Goal: Information Seeking & Learning: Check status

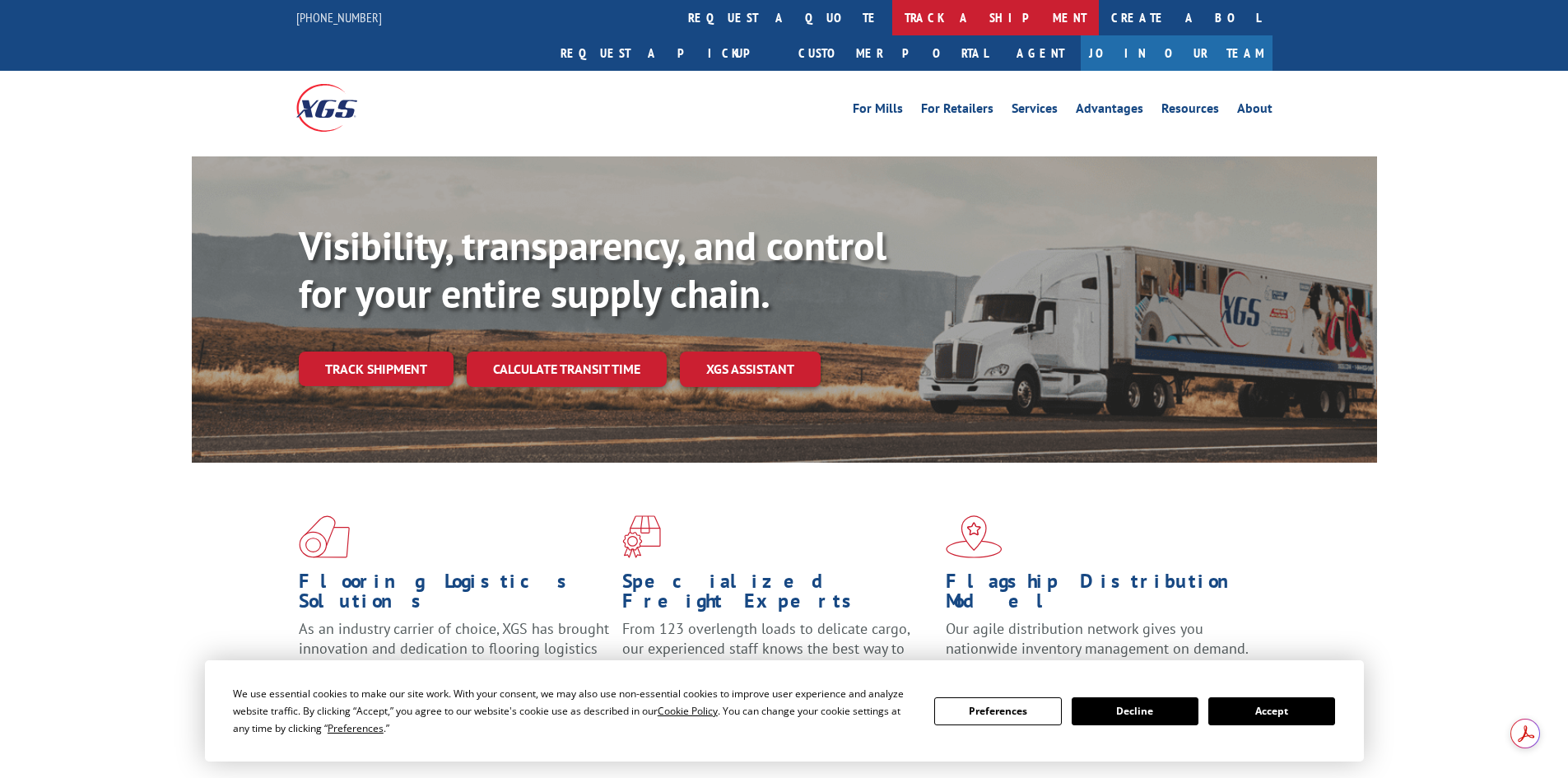
click at [893, 15] on link "track a shipment" at bounding box center [995, 17] width 207 height 35
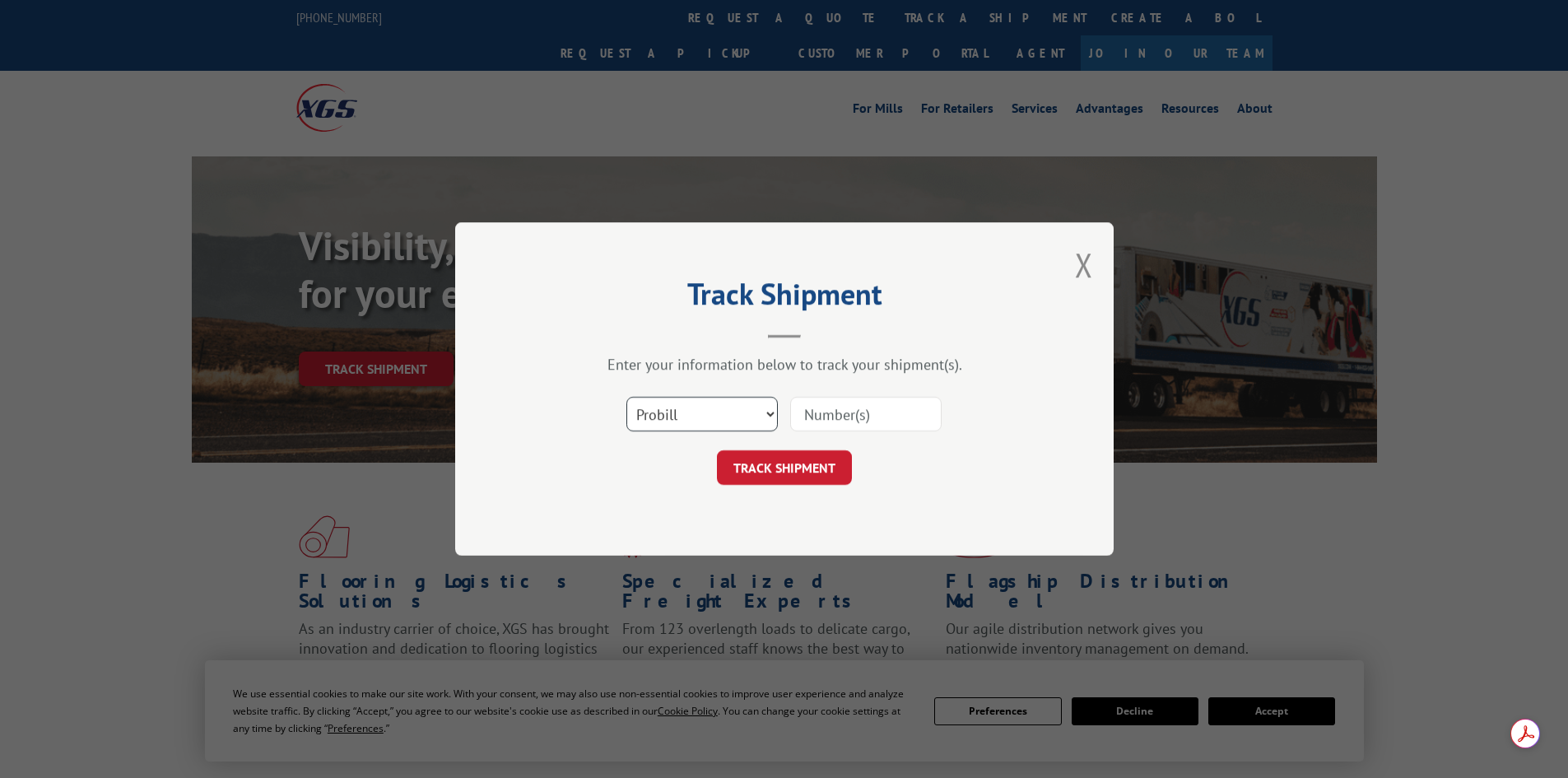
click at [718, 420] on select "Select category... Probill BOL PO" at bounding box center [702, 414] width 151 height 34
select select "po"
click at [627, 397] on select "Select category... Probill BOL PO" at bounding box center [702, 414] width 151 height 34
click at [842, 409] on input at bounding box center [866, 414] width 151 height 34
paste input "Hello, this is [PERSON_NAME] with [PERSON_NAME] Solutions and I wanted to check…"
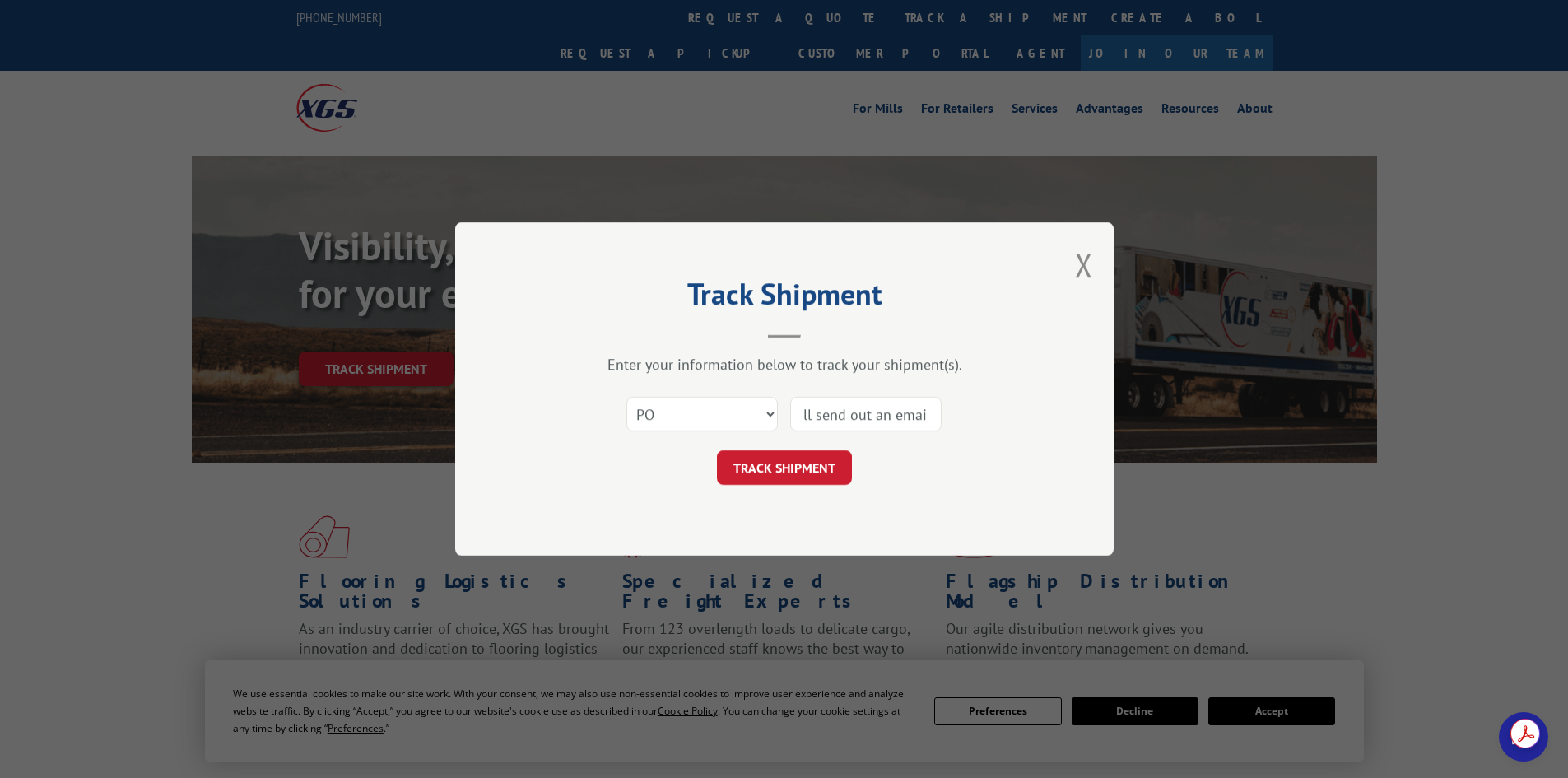
scroll to position [0, 1136]
type input "Hello, this is [PERSON_NAME] with [PERSON_NAME] Solutions and I wanted to check…"
click at [1078, 266] on button "Close modal" at bounding box center [1084, 265] width 18 height 44
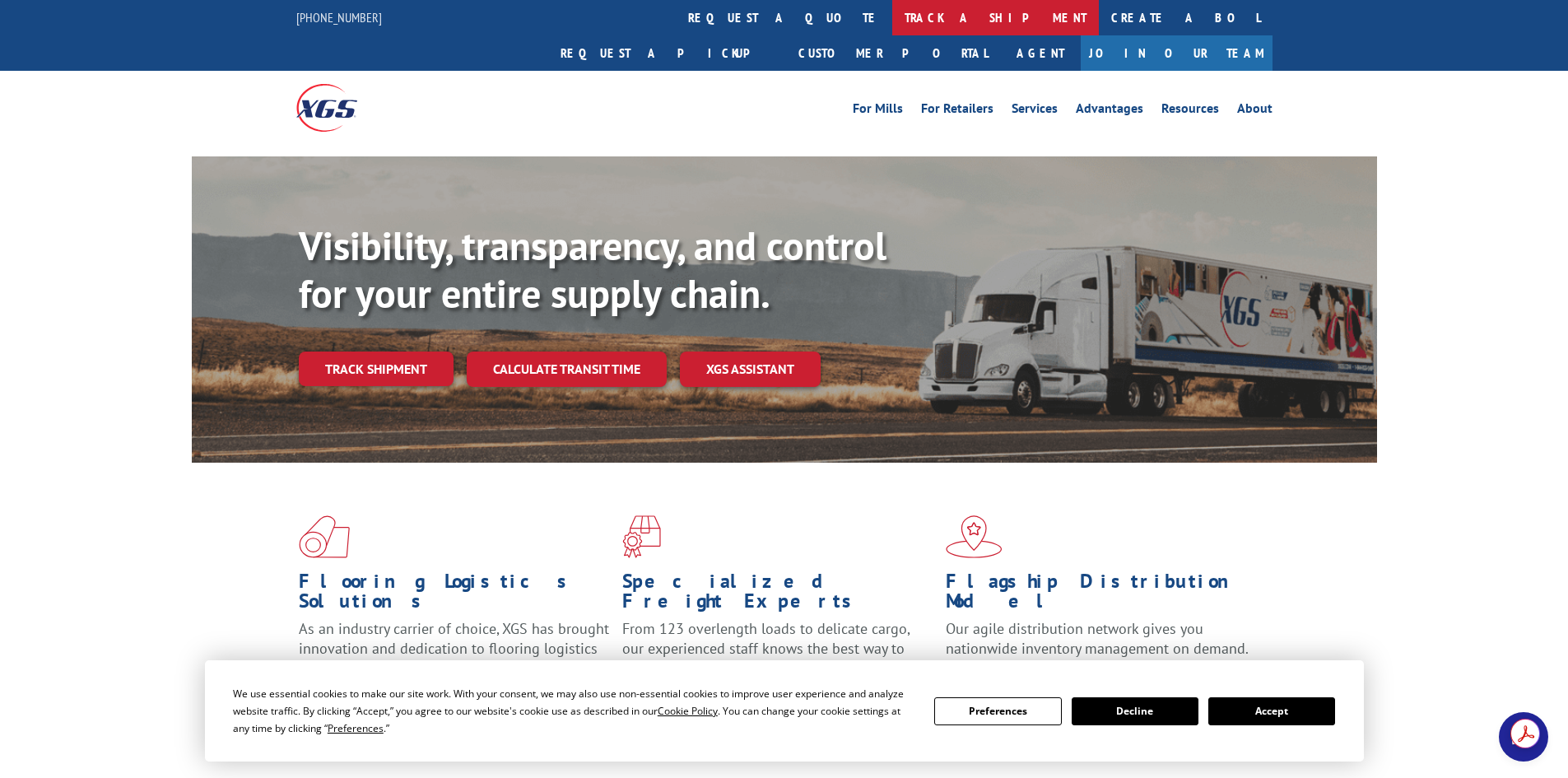
click at [893, 21] on link "track a shipment" at bounding box center [995, 17] width 207 height 35
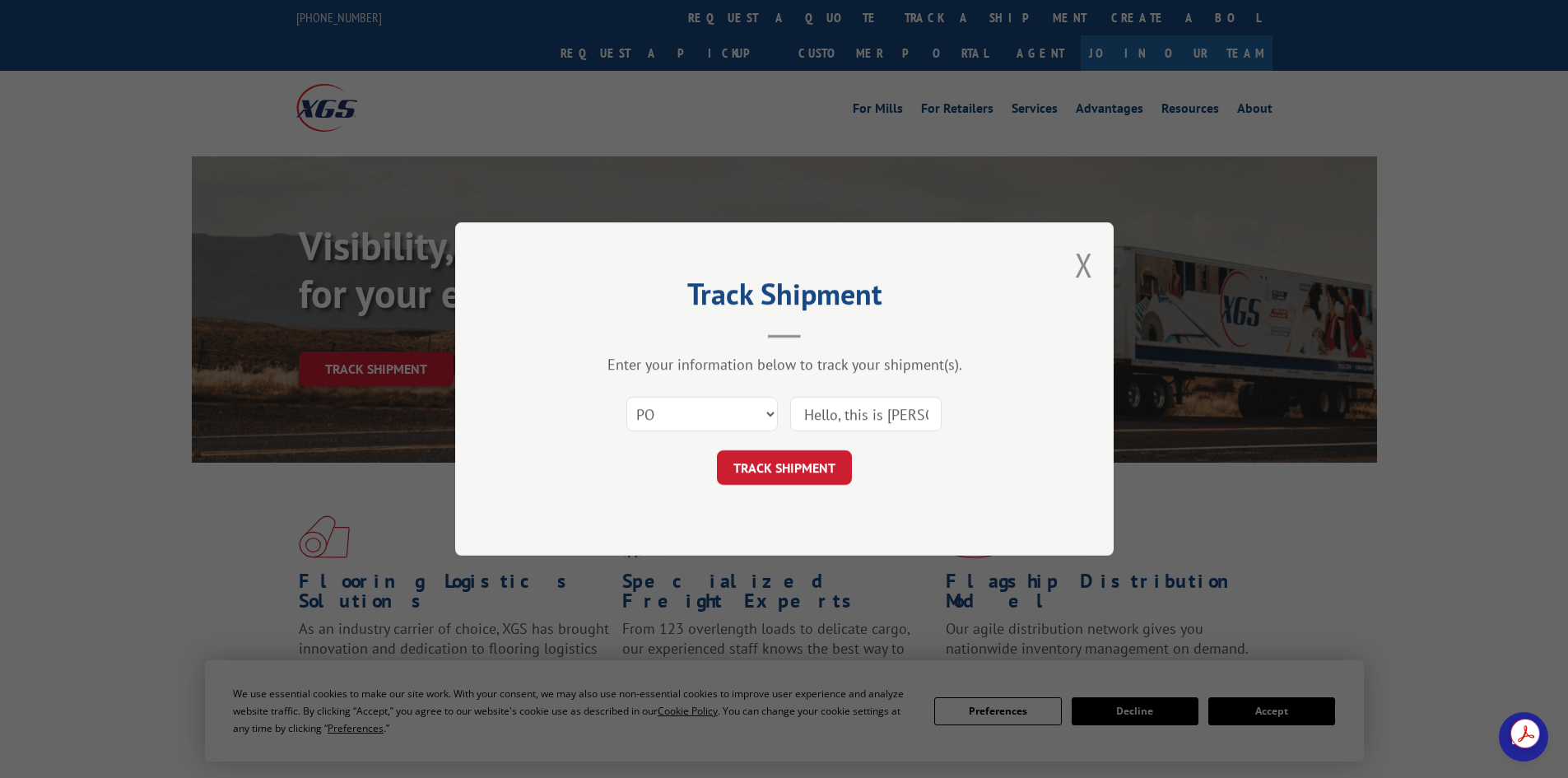
click at [922, 416] on input "Hello, this is [PERSON_NAME] with [PERSON_NAME] Solutions and I wanted to check…" at bounding box center [866, 414] width 151 height 34
click at [921, 418] on input "Hello, this is [PERSON_NAME] with [PERSON_NAME] Solutions and I wanted to check…" at bounding box center [866, 414] width 151 height 34
click at [871, 409] on input at bounding box center [866, 414] width 151 height 34
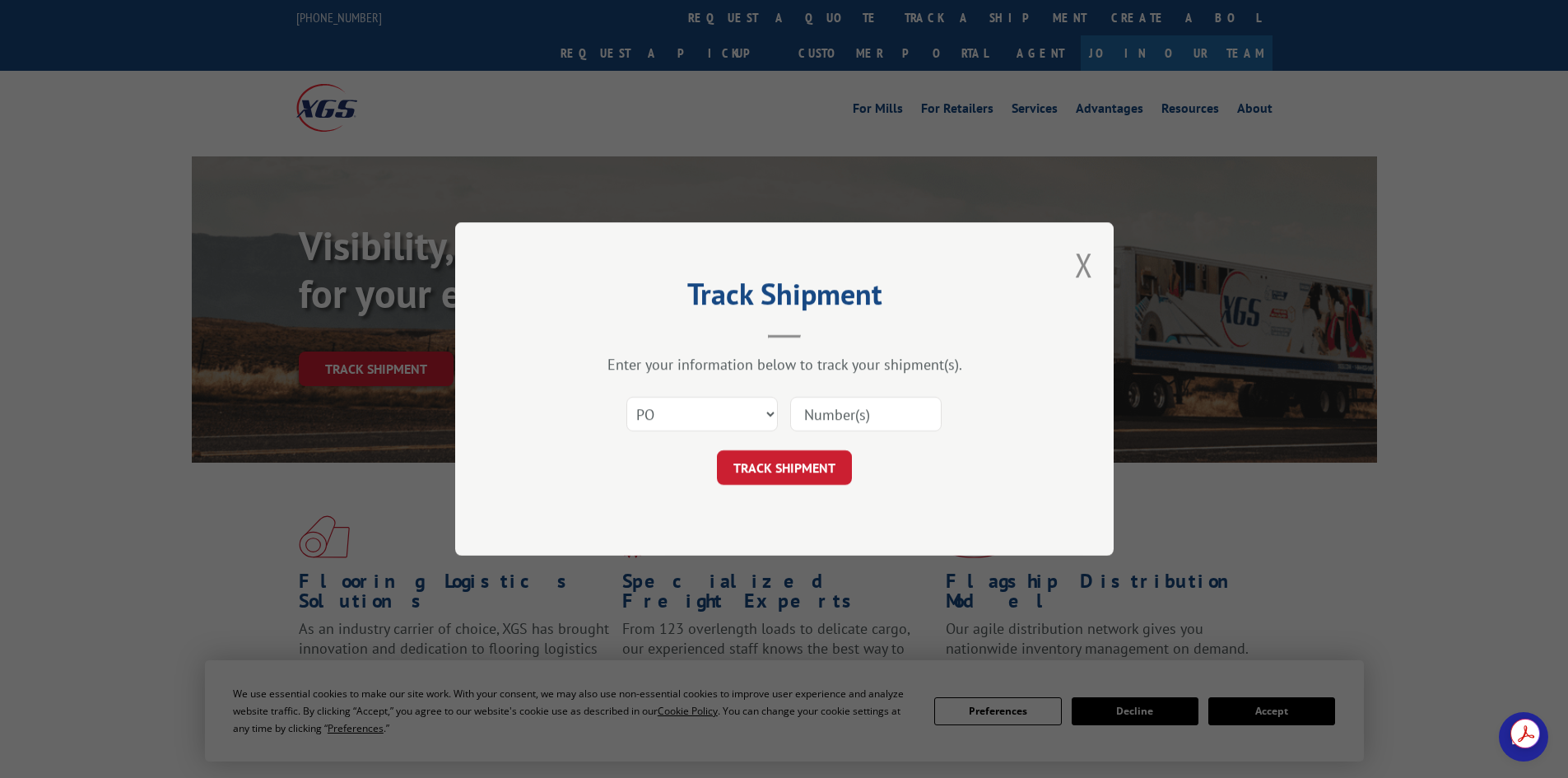
paste input "31509101"
type input "31509101"
click at [792, 457] on button "TRACK SHIPMENT" at bounding box center [785, 468] width 135 height 34
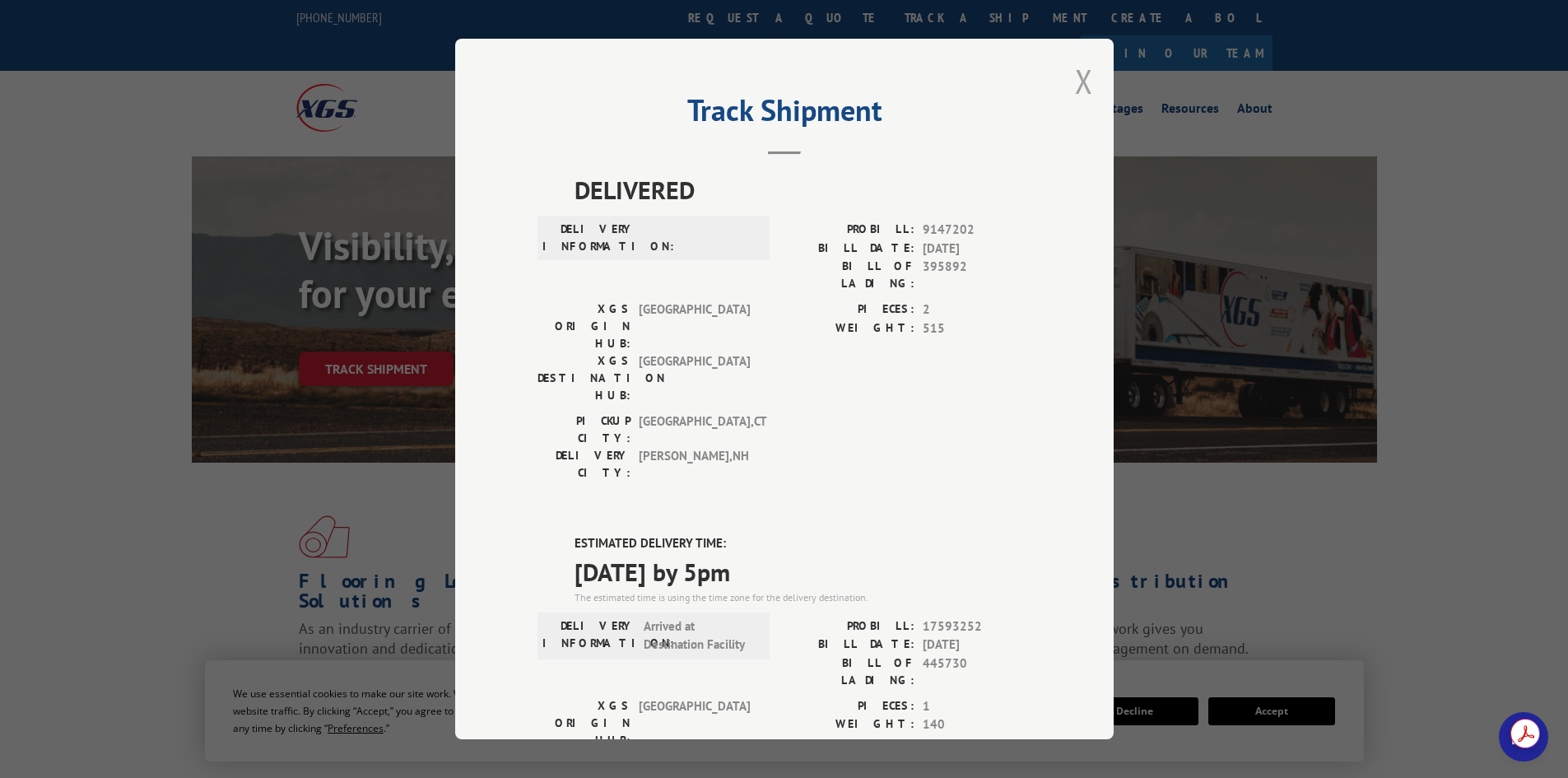
click at [1075, 83] on button "Close modal" at bounding box center [1084, 81] width 18 height 44
